Goal: Transaction & Acquisition: Book appointment/travel/reservation

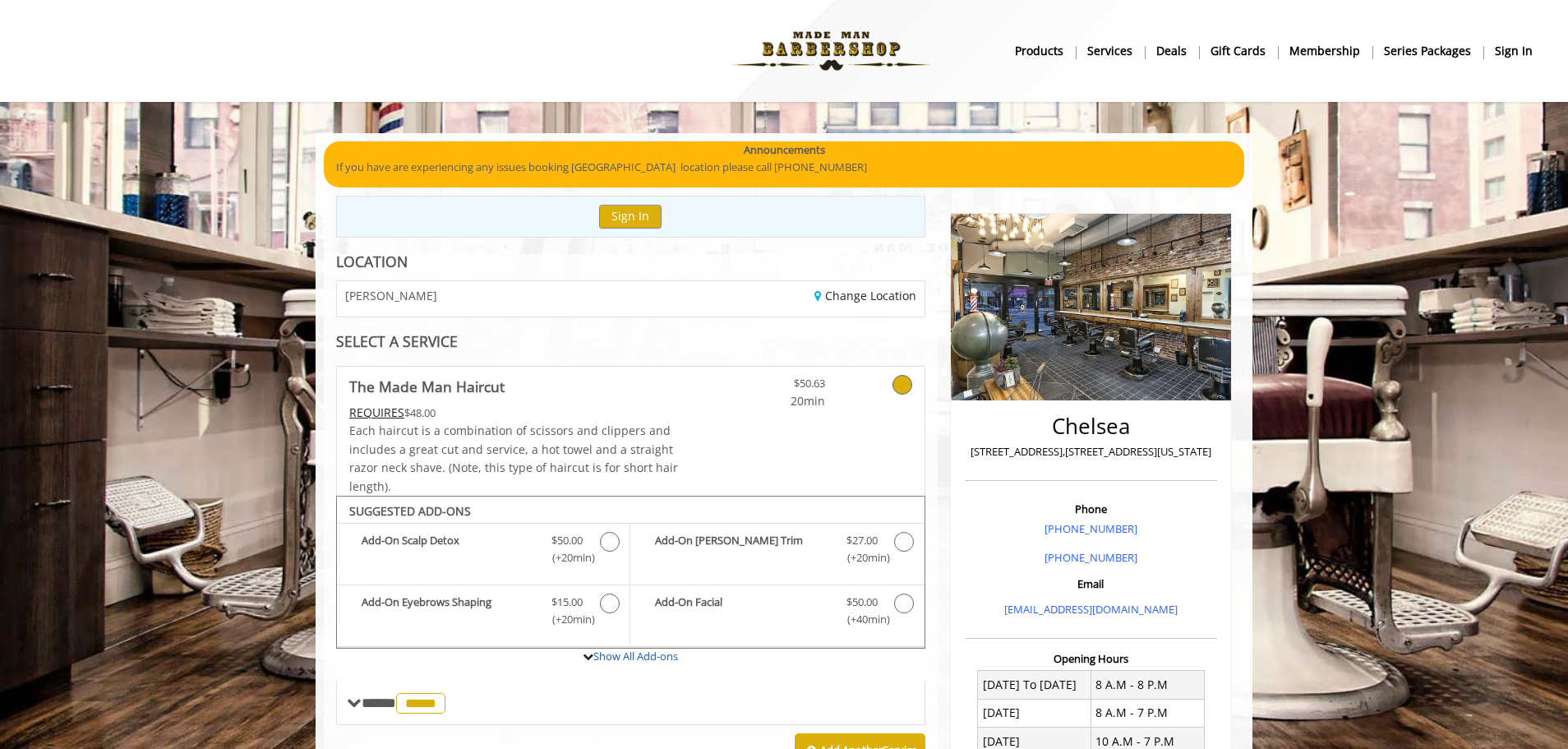
scroll to position [398, 0]
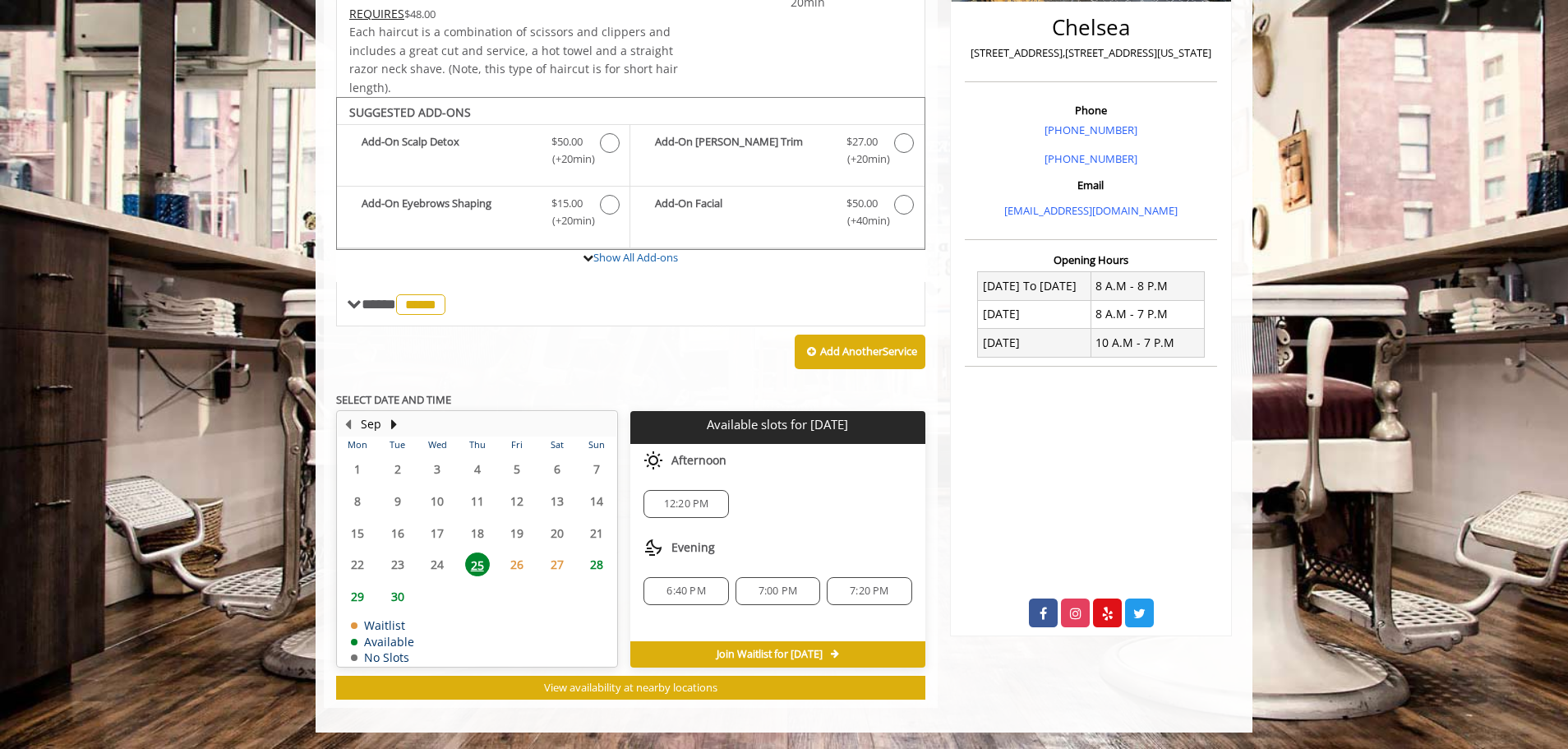
click at [599, 563] on span "28" at bounding box center [596, 564] width 25 height 24
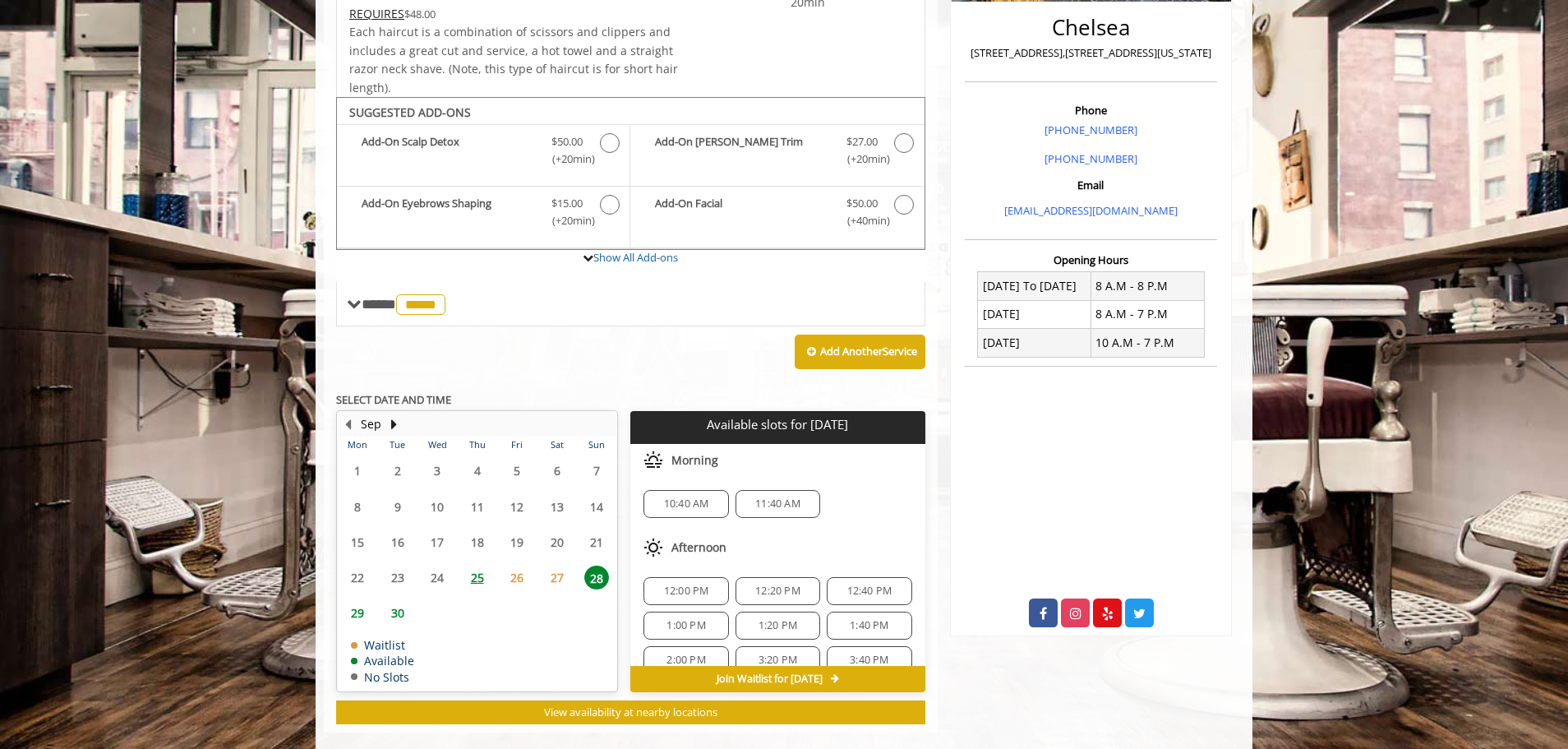
scroll to position [423, 0]
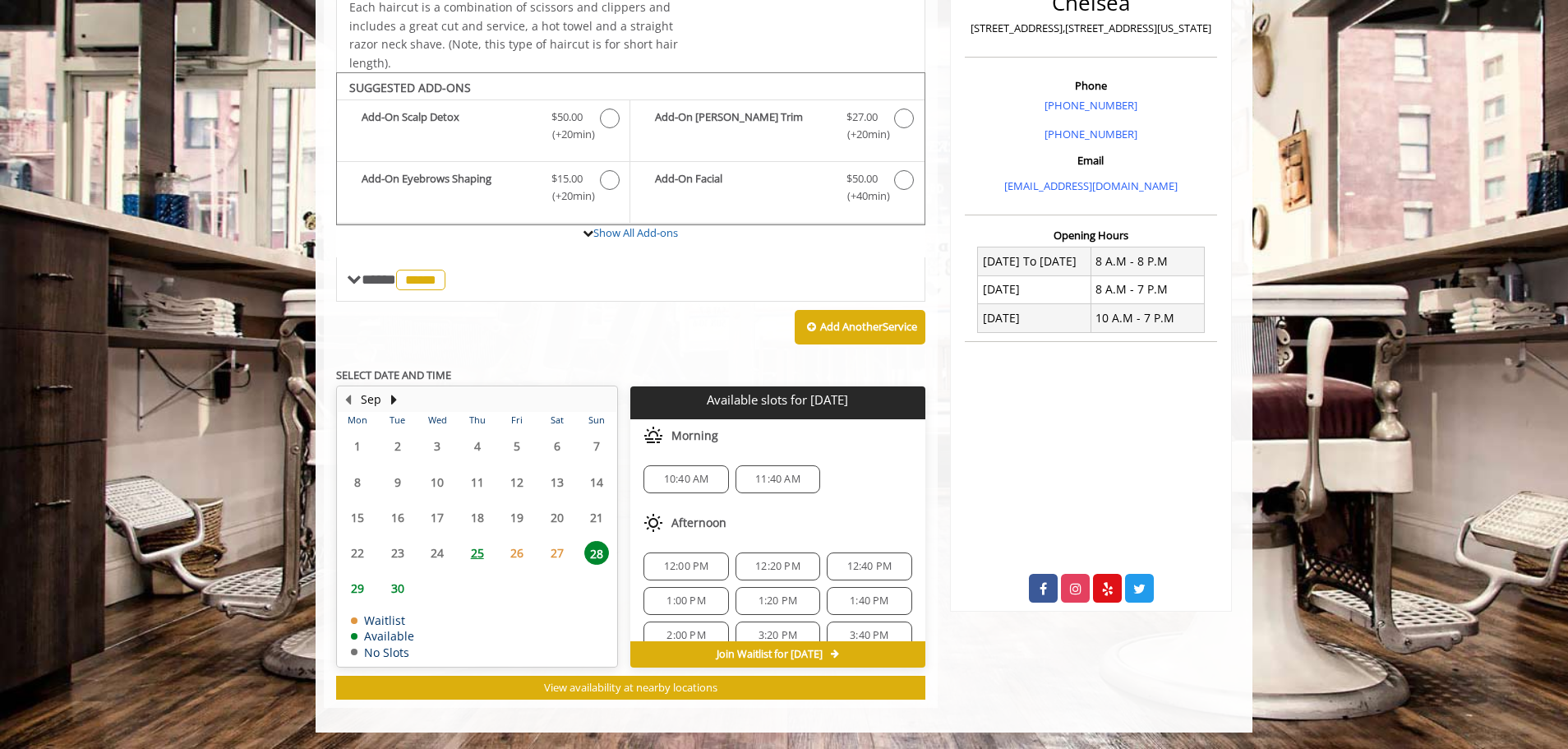
click at [484, 558] on span "25" at bounding box center [477, 552] width 25 height 24
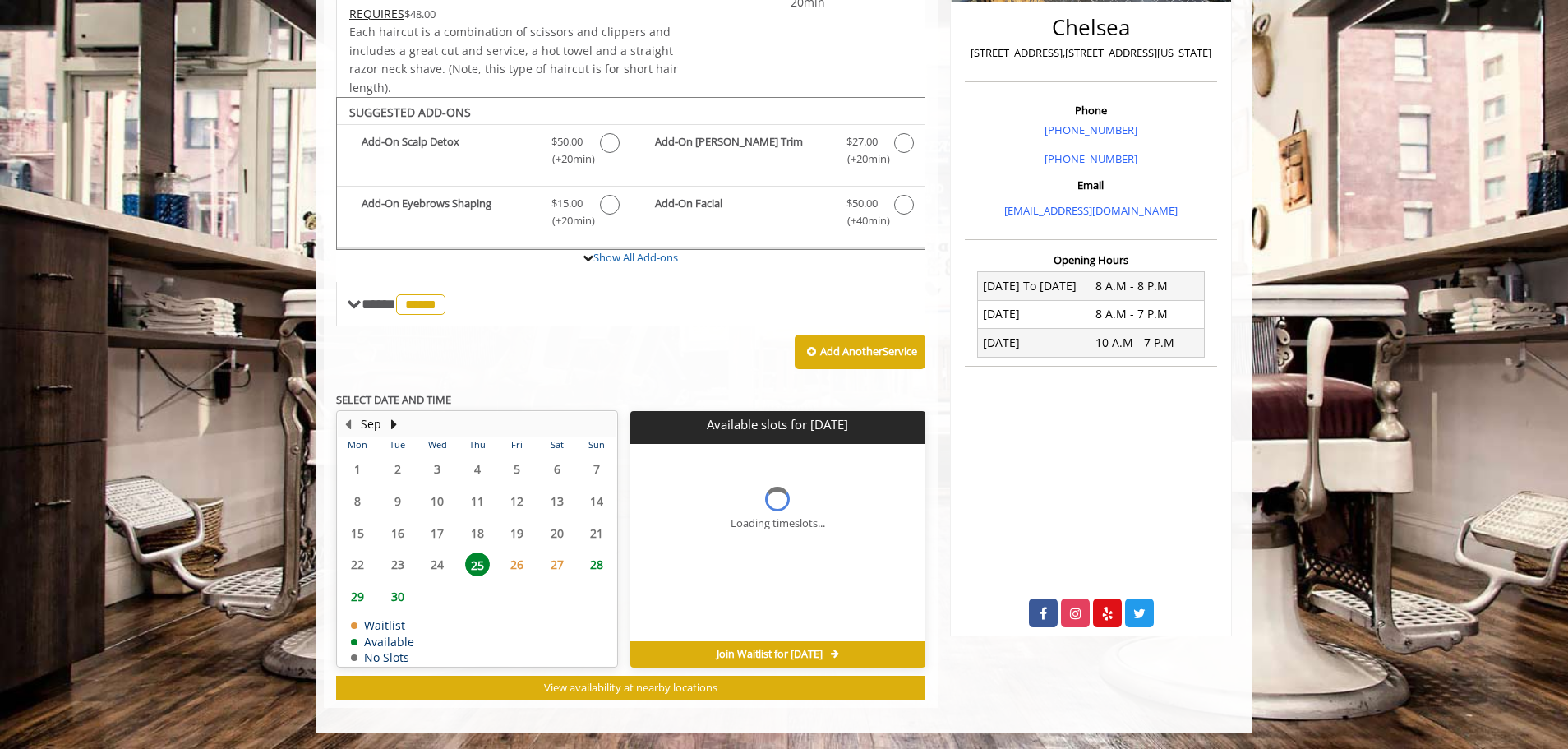
scroll to position [398, 0]
click at [582, 563] on div "28" at bounding box center [597, 564] width 34 height 24
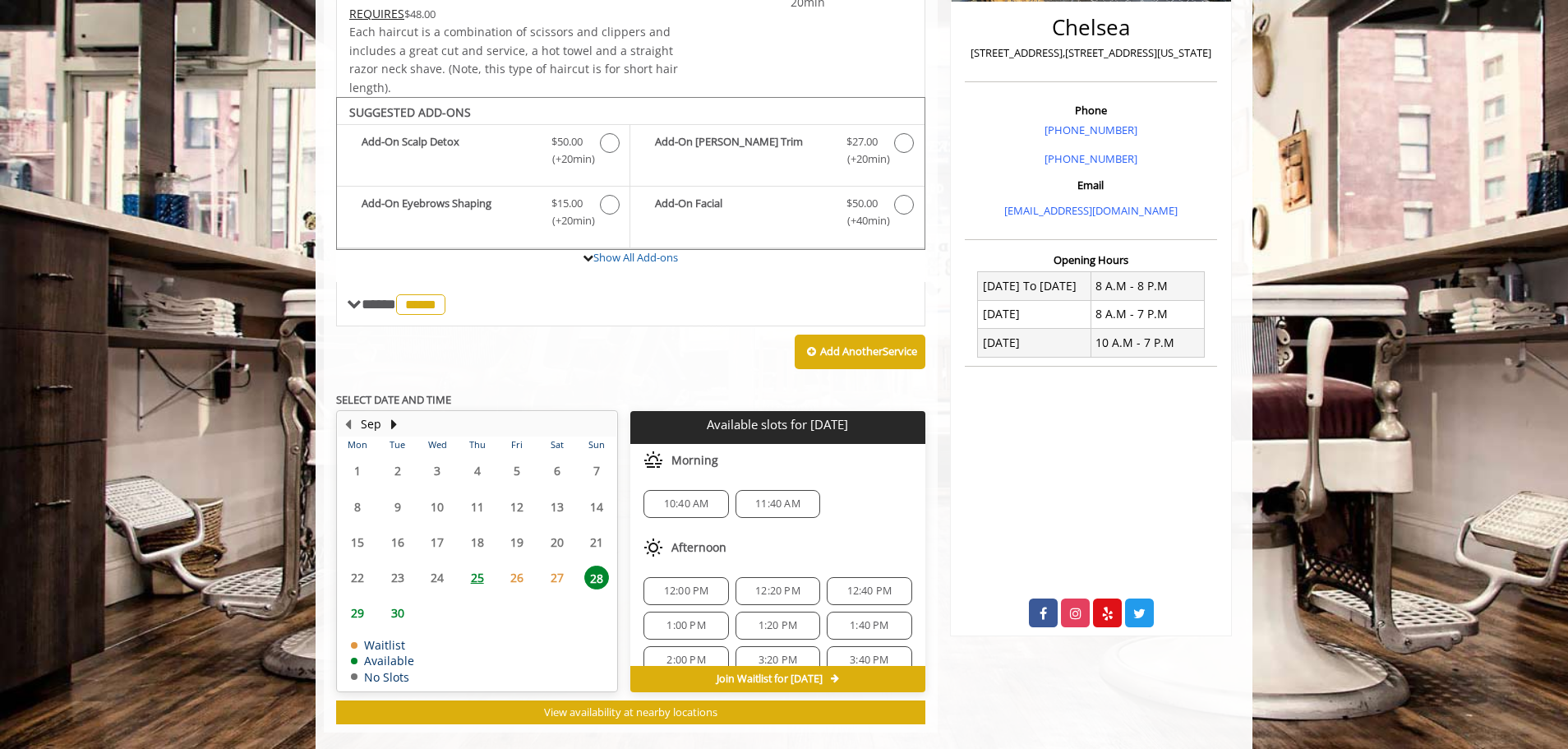
scroll to position [423, 0]
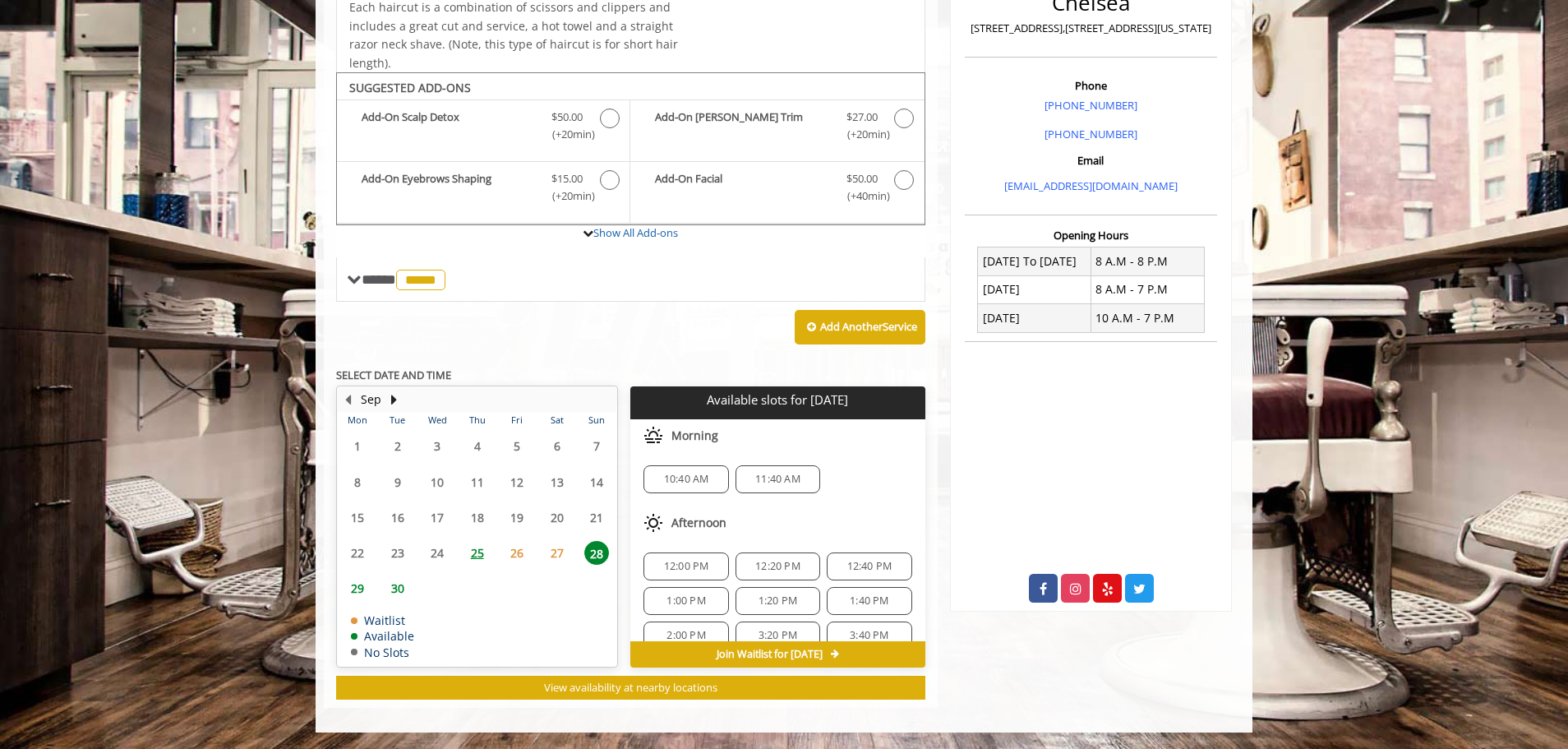
click at [782, 472] on span "11:40 AM" at bounding box center [777, 478] width 45 height 13
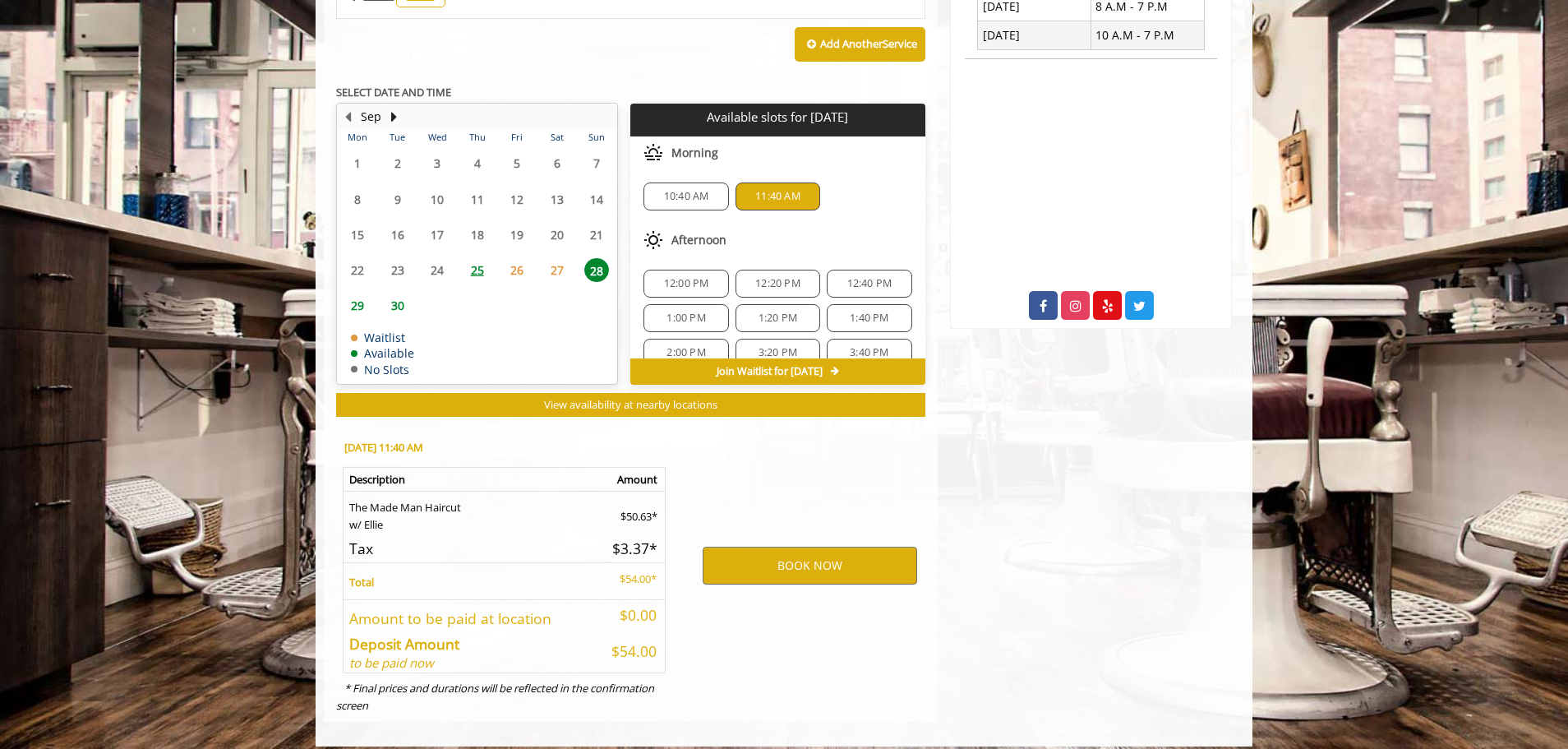
scroll to position [720, 0]
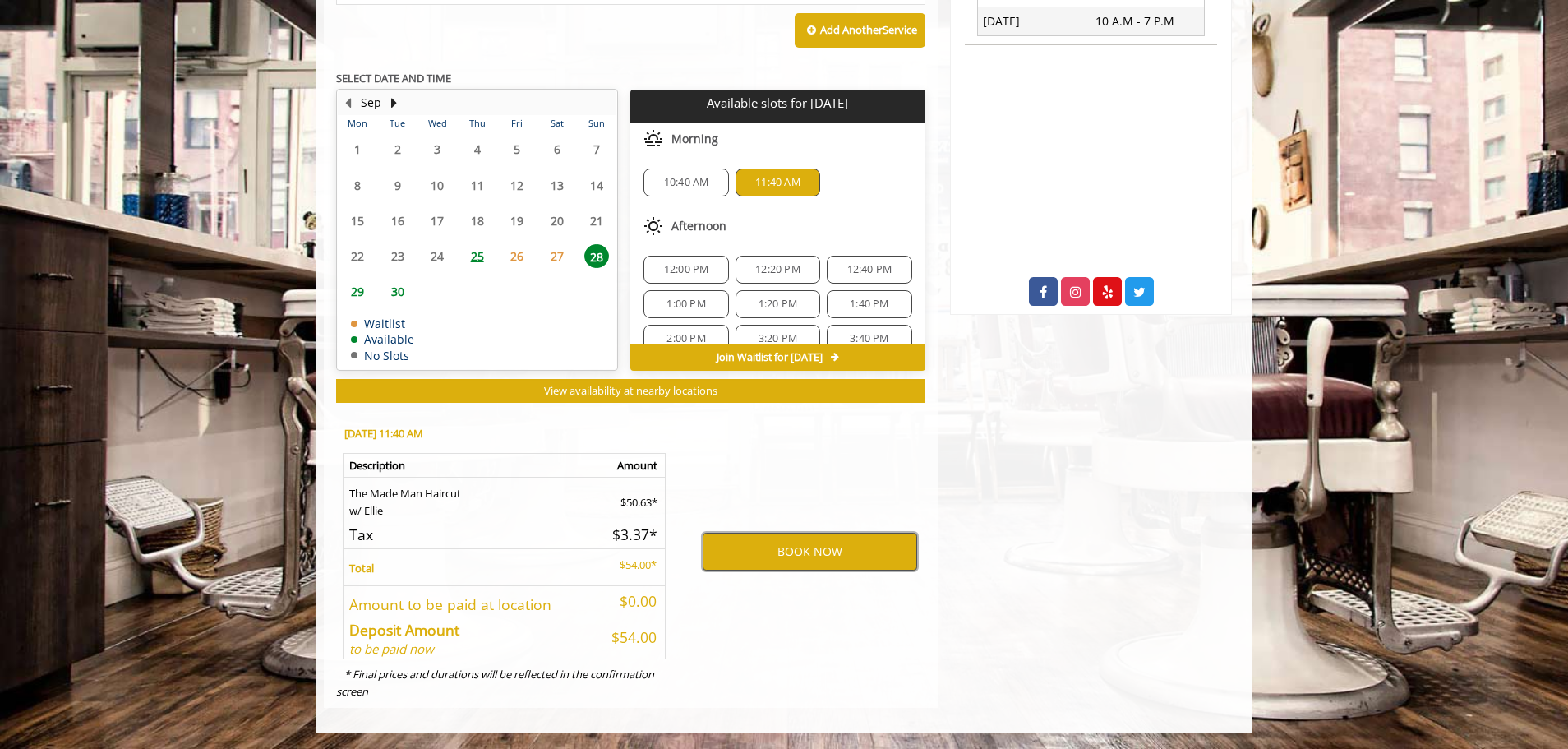
click at [787, 549] on button "BOOK NOW" at bounding box center [810, 551] width 215 height 38
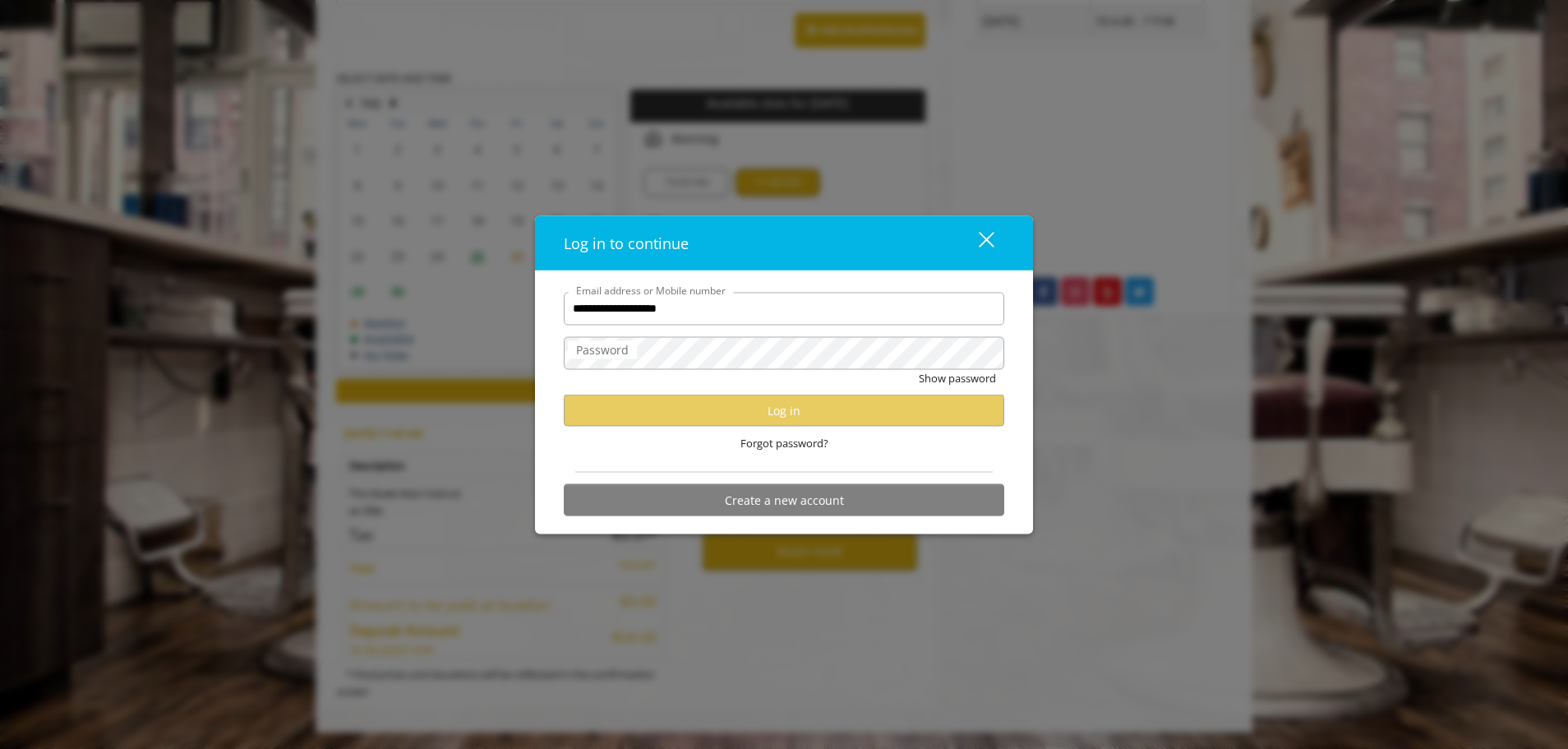
type input "**********"
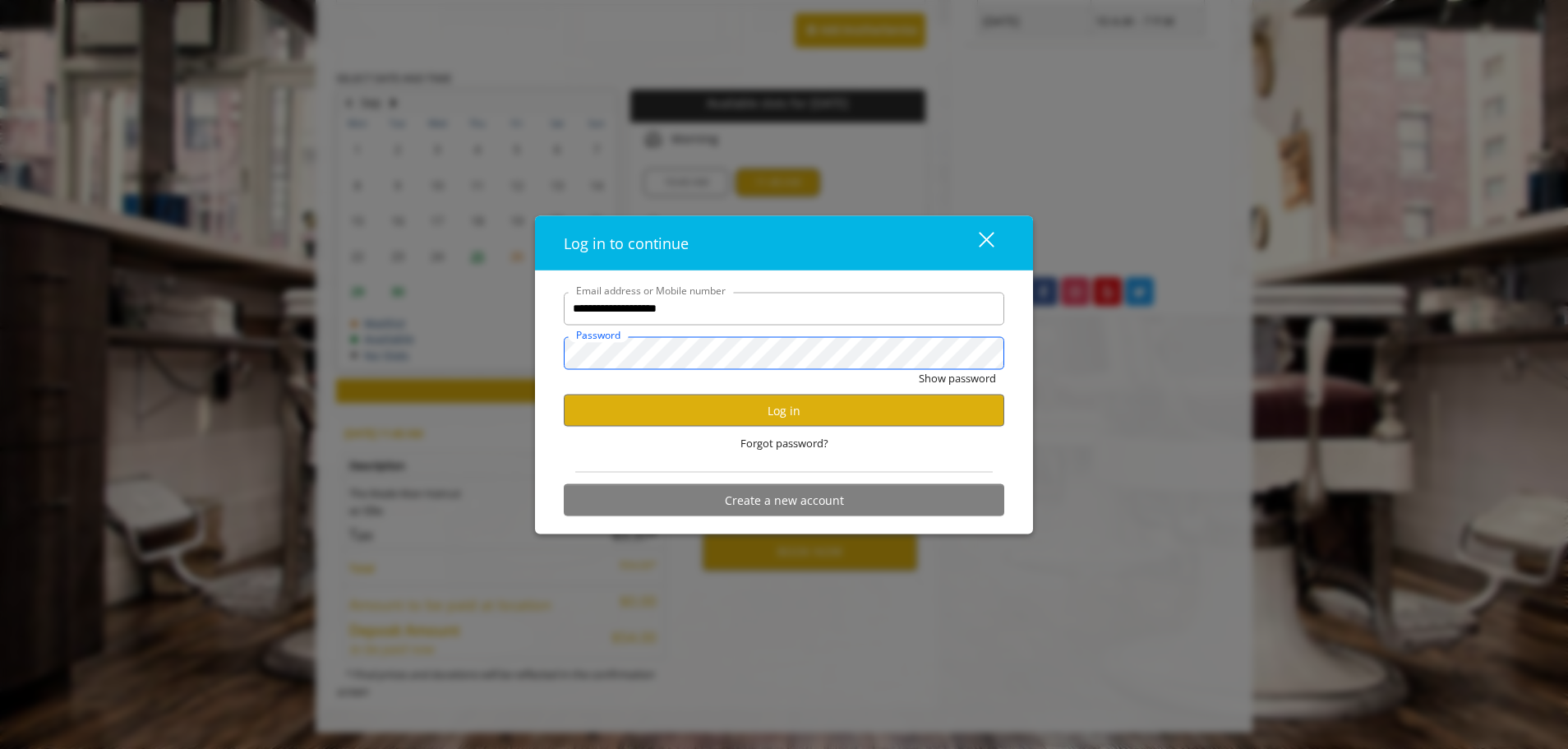
click at [919, 369] on button "Show password" at bounding box center [957, 376] width 77 height 17
click at [782, 413] on button "Log in" at bounding box center [783, 410] width 440 height 32
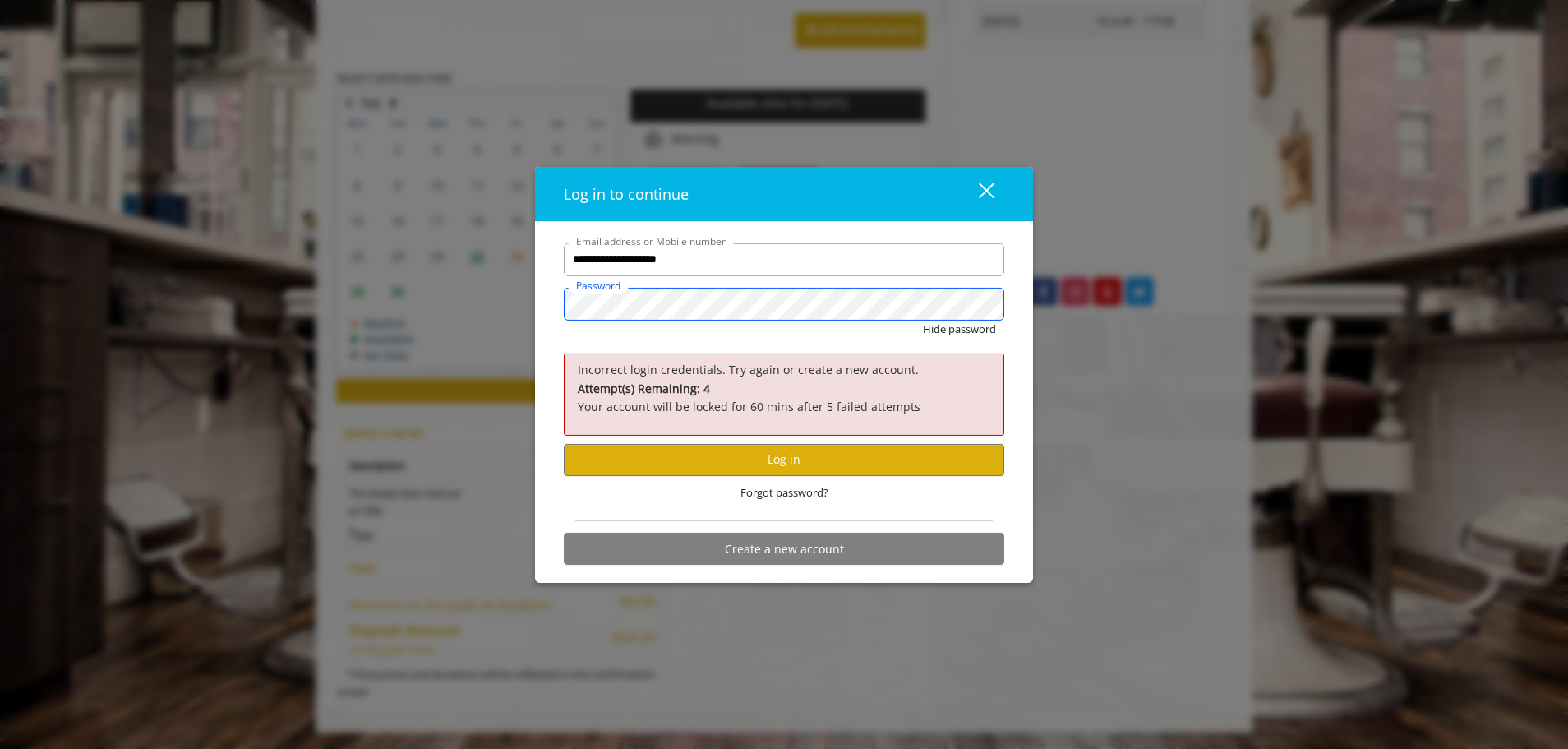
click at [923, 320] on button "Hide password" at bounding box center [959, 328] width 73 height 17
click at [777, 461] on button "Log in" at bounding box center [783, 459] width 440 height 32
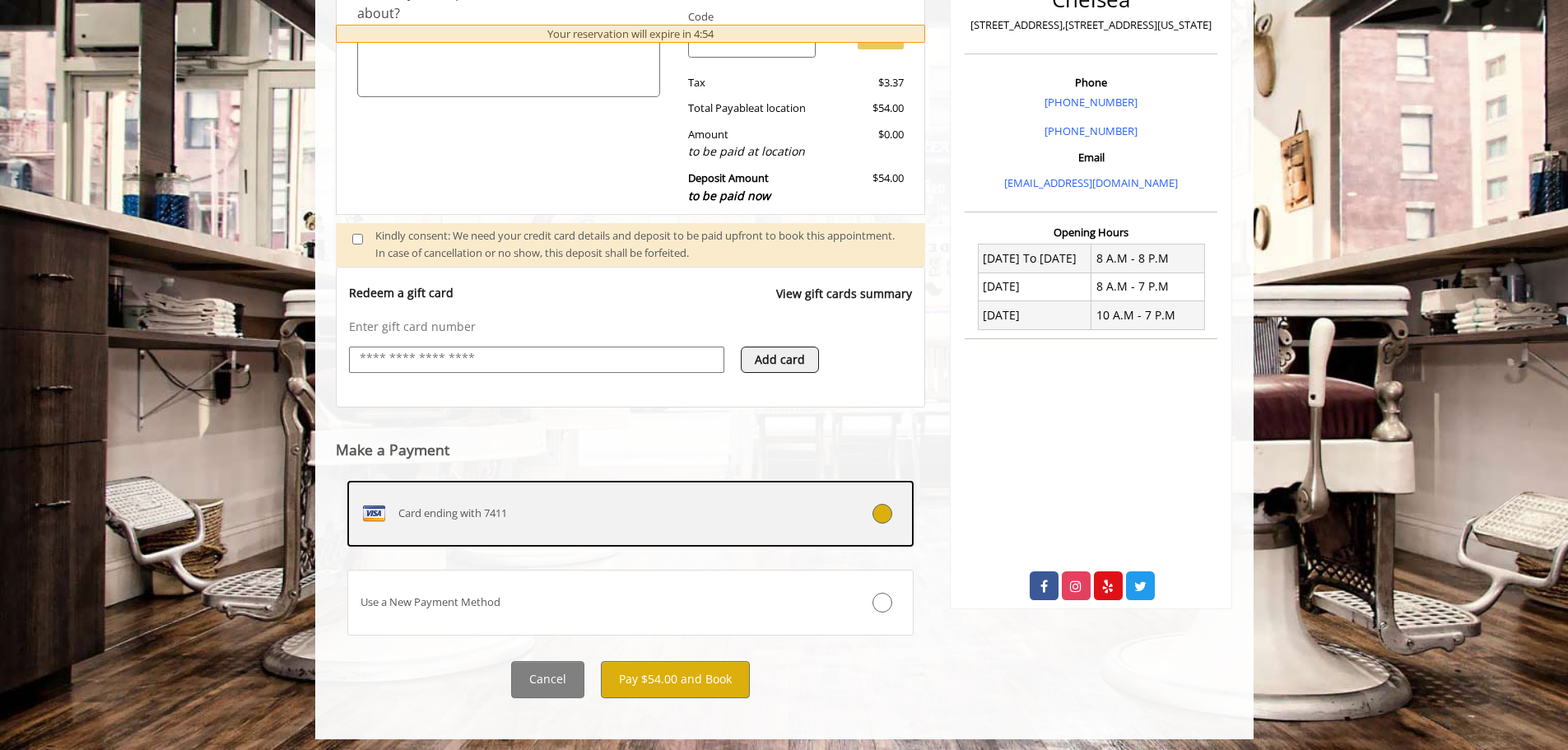
scroll to position [428, 0]
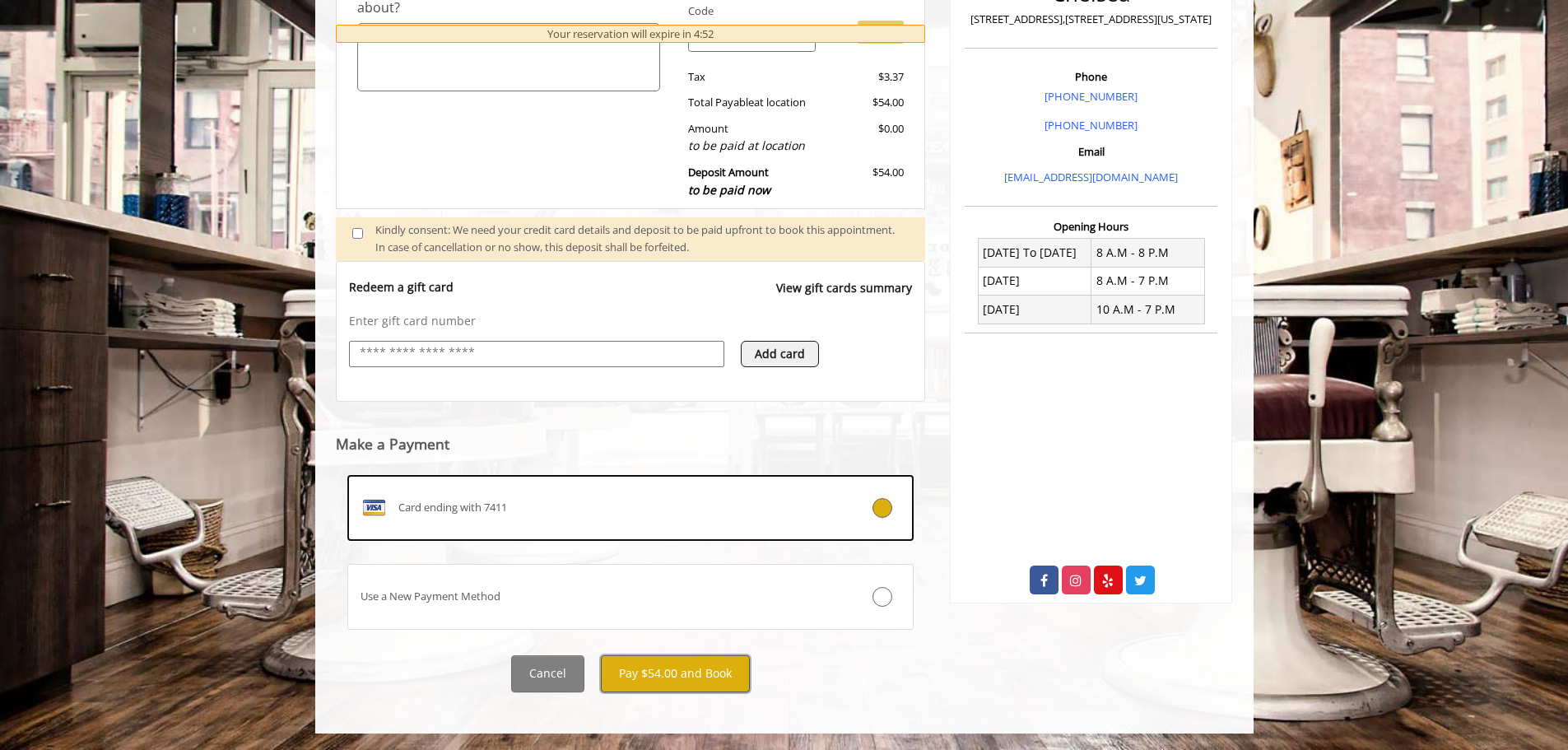
click at [689, 674] on button "Pay $54.00 and Book" at bounding box center [675, 673] width 149 height 37
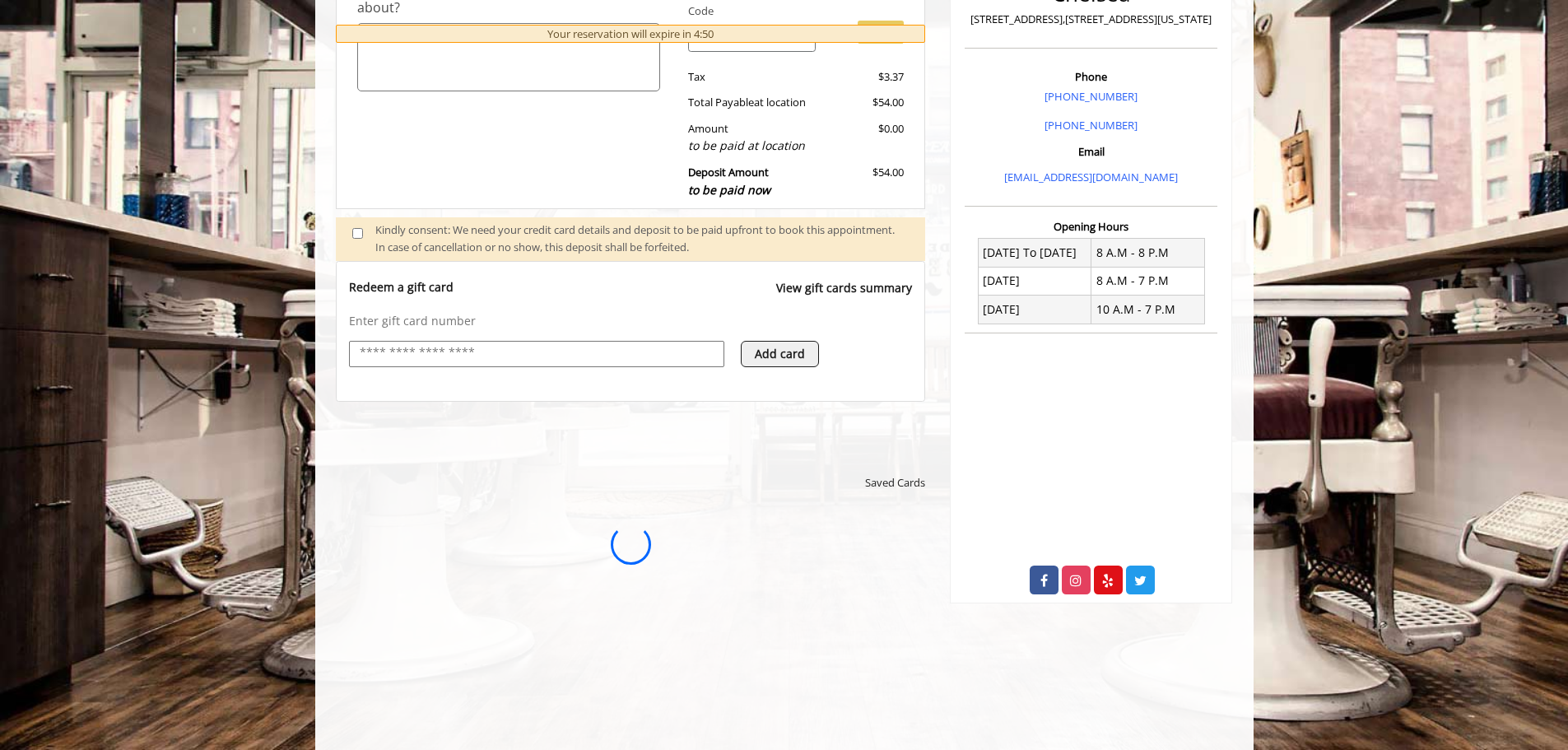
scroll to position [0, 0]
